Goal: Transaction & Acquisition: Purchase product/service

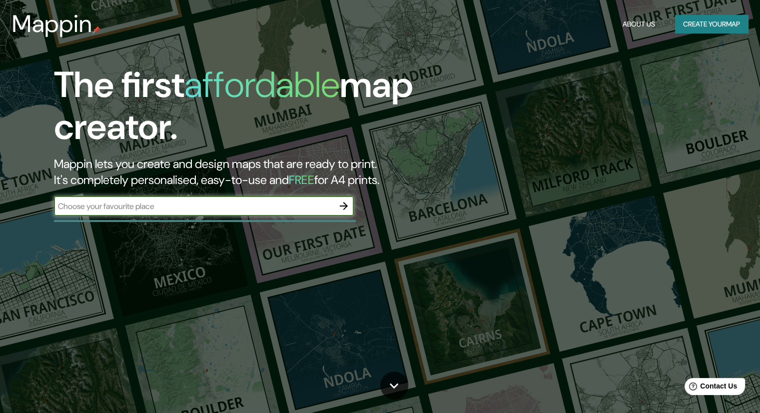
click at [286, 204] on input "text" at bounding box center [194, 205] width 280 height 11
click at [292, 204] on input "text" at bounding box center [194, 205] width 280 height 11
type input "sana"
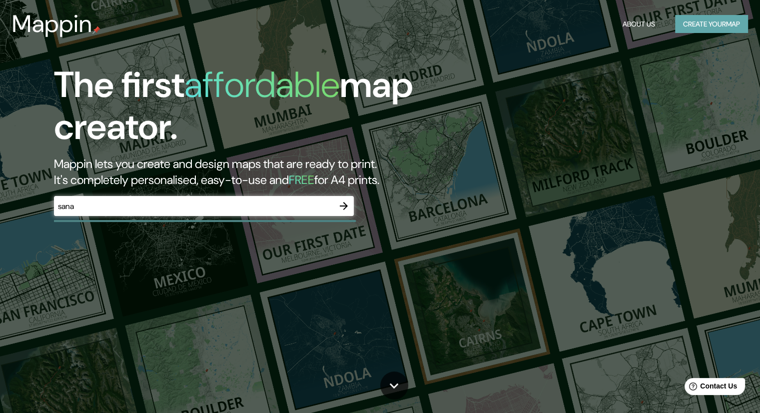
click at [708, 24] on button "Create your map" at bounding box center [711, 24] width 73 height 18
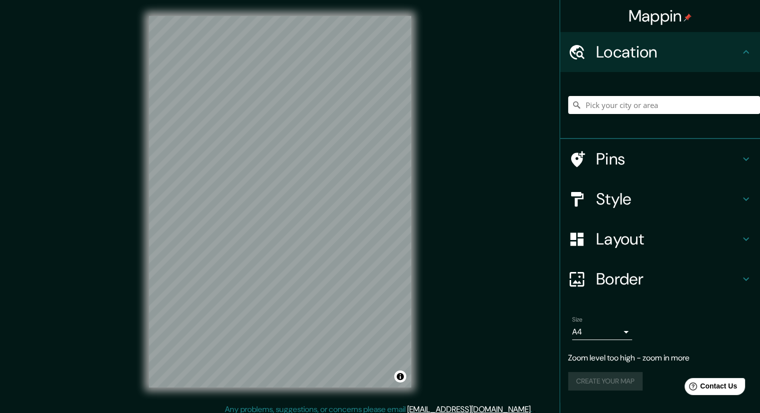
click at [629, 205] on h4 "Style" at bounding box center [668, 199] width 144 height 20
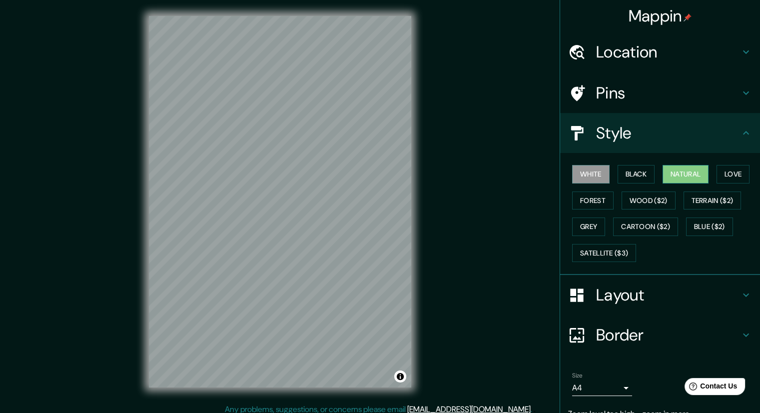
click at [677, 172] on button "Natural" at bounding box center [686, 174] width 46 height 18
click at [593, 201] on button "Forest" at bounding box center [592, 200] width 41 height 18
